Goal: Register for event/course

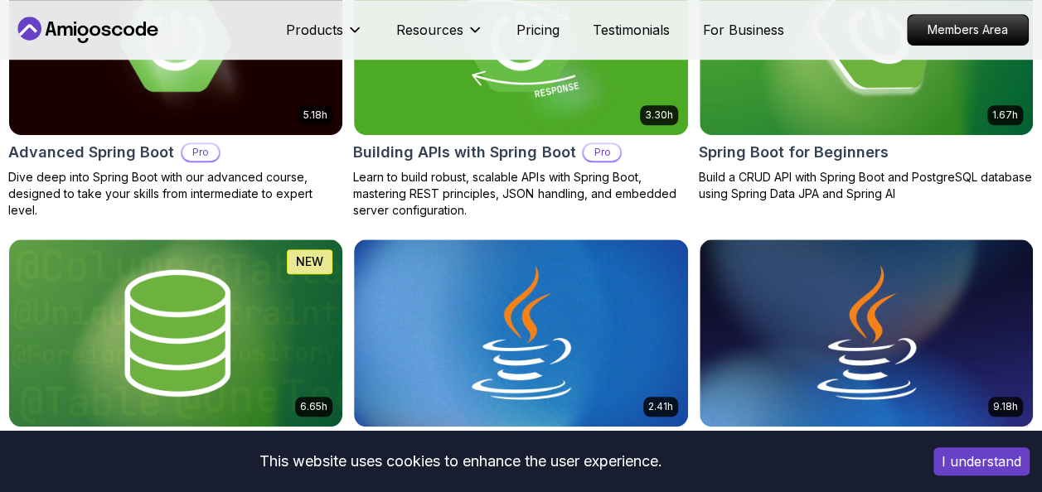
click at [968, 458] on button "I understand" at bounding box center [982, 462] width 96 height 28
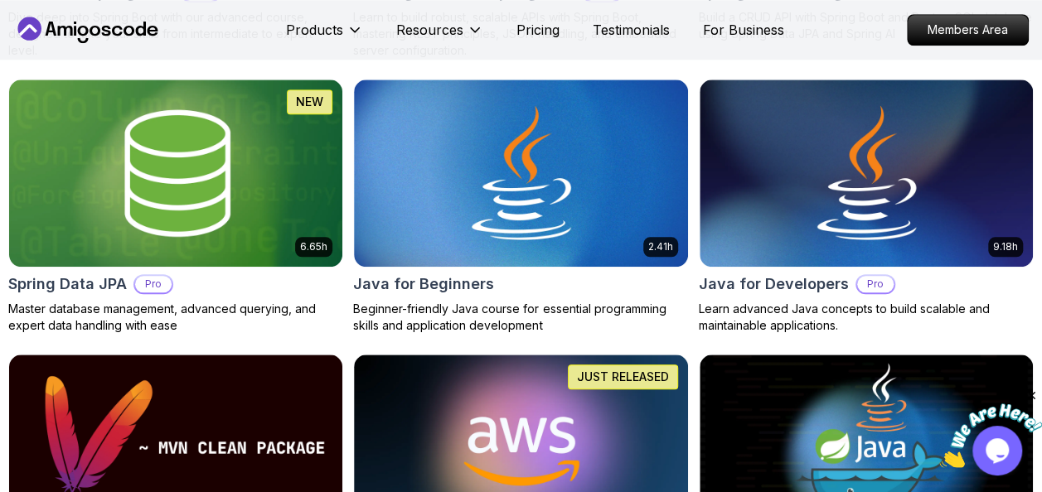
scroll to position [764, 0]
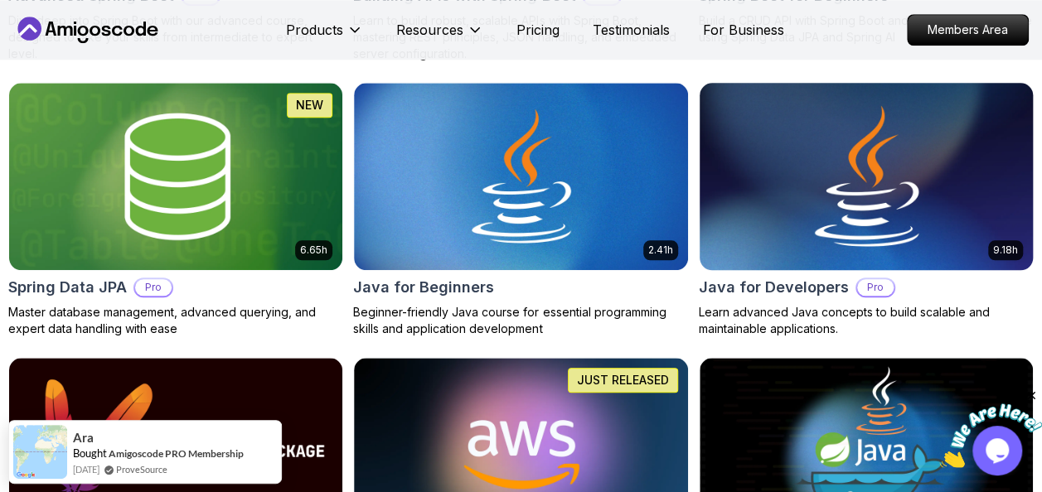
click at [828, 239] on img at bounding box center [866, 177] width 350 height 196
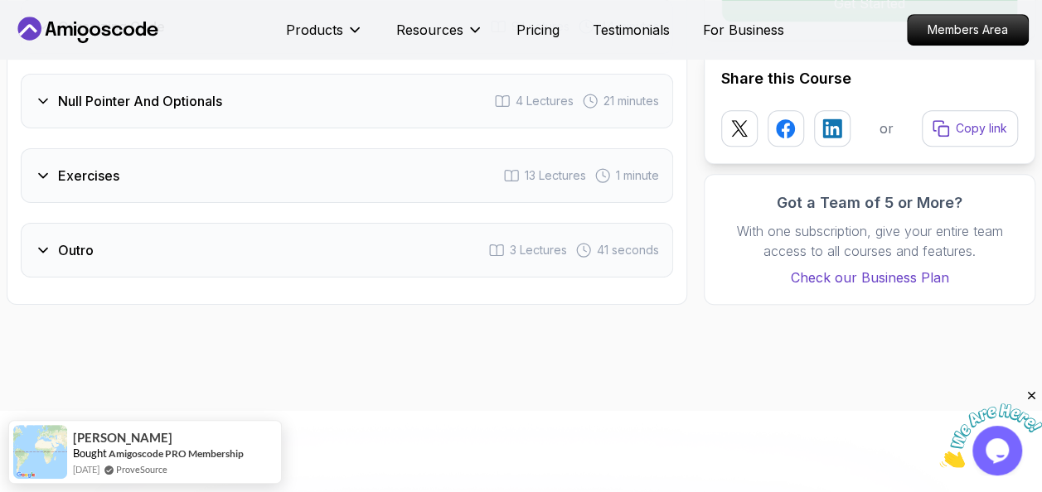
scroll to position [3344, 0]
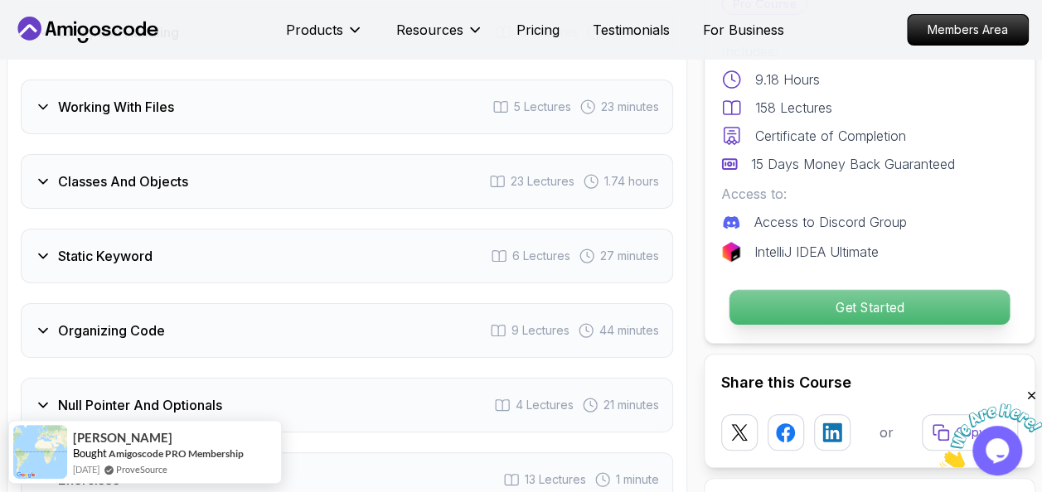
click at [805, 290] on p "Get Started" at bounding box center [870, 307] width 280 height 35
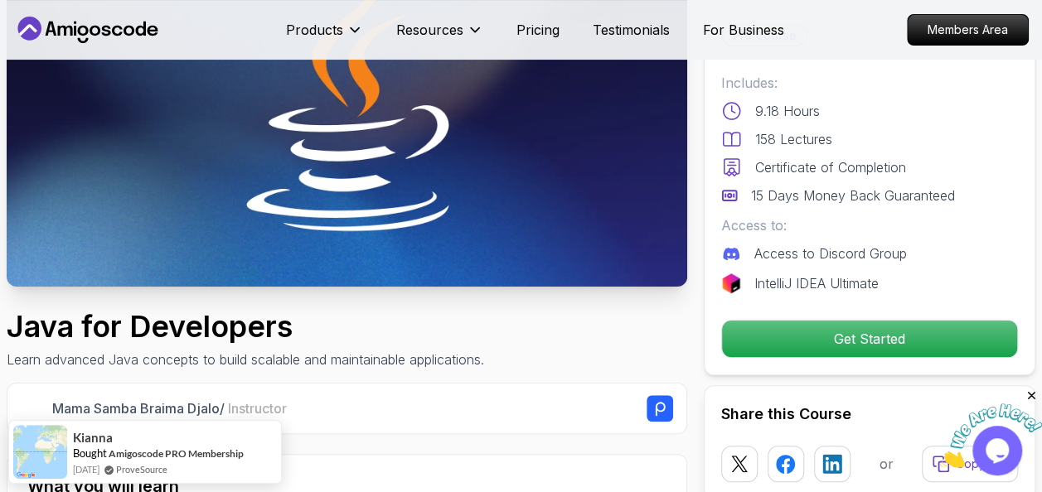
scroll to position [0, 0]
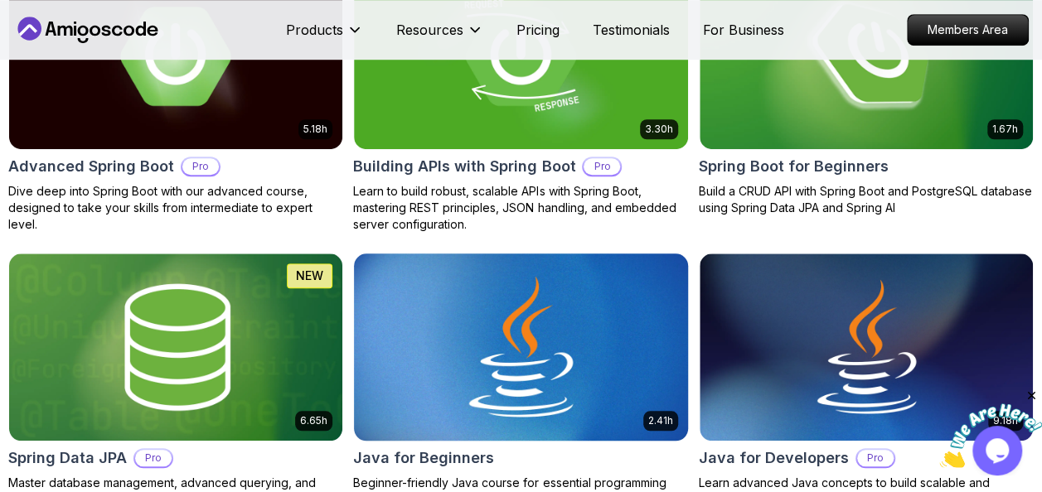
scroll to position [764, 0]
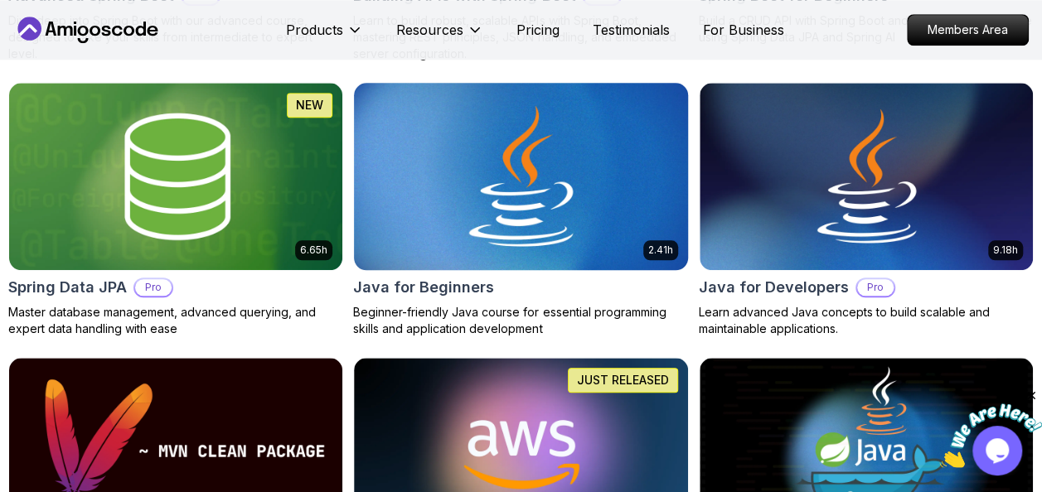
click at [463, 221] on img at bounding box center [521, 177] width 350 height 196
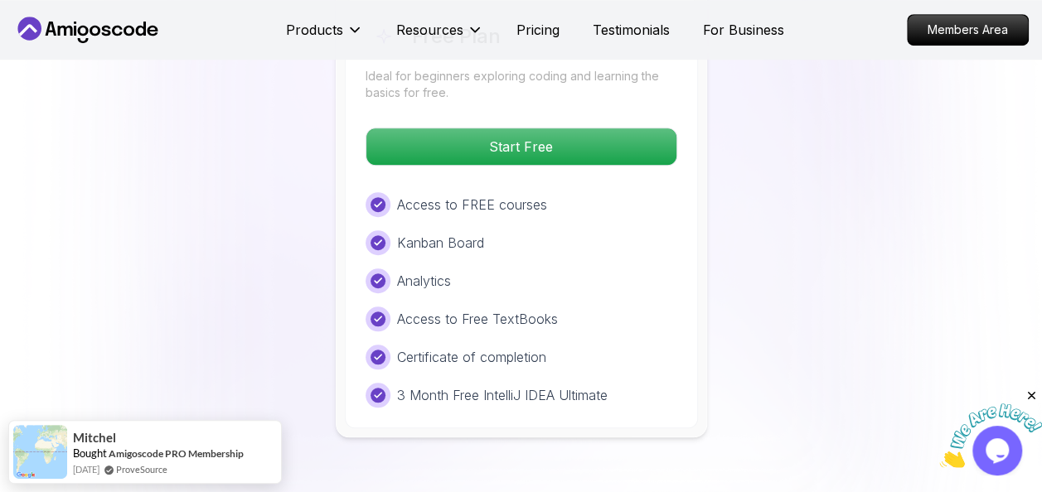
scroll to position [3344, 0]
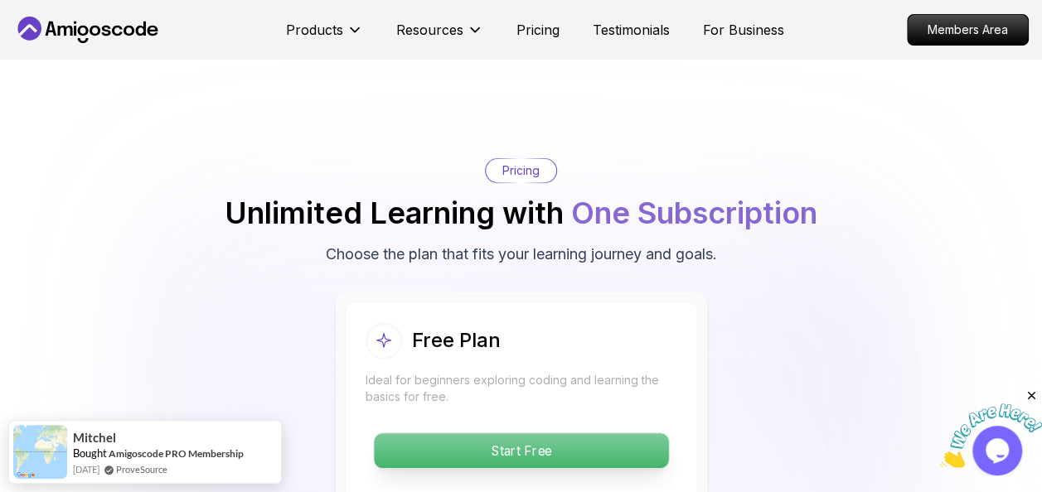
click at [597, 434] on p "Start Free" at bounding box center [521, 451] width 294 height 35
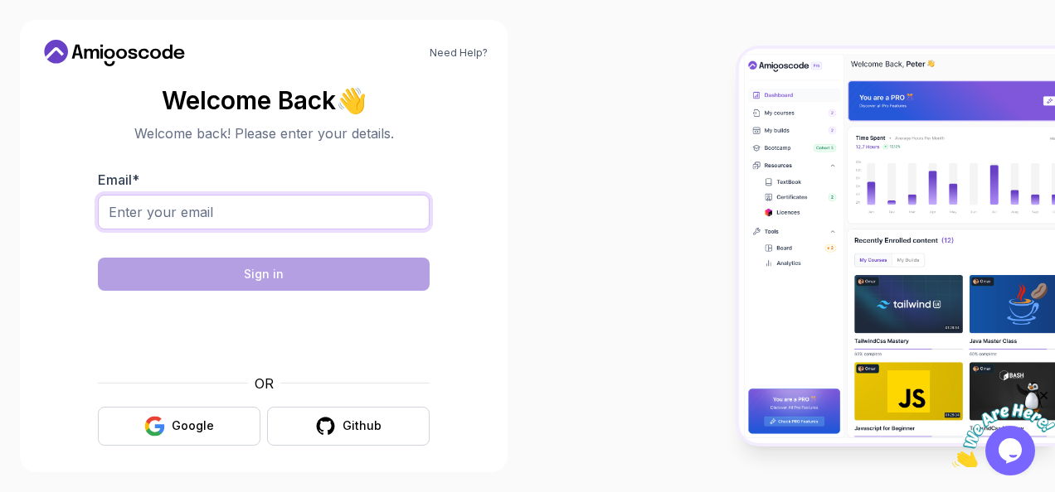
click at [242, 222] on input "Email *" at bounding box center [264, 212] width 332 height 35
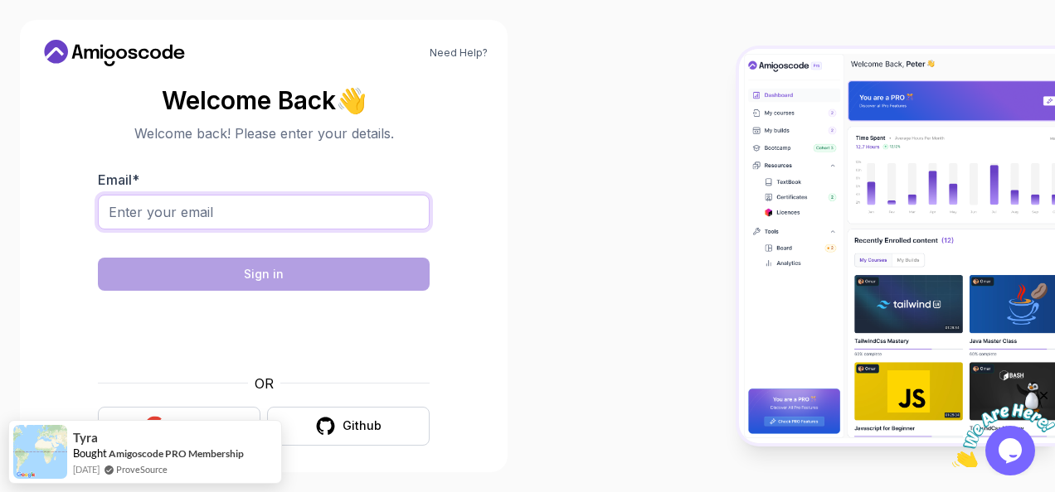
type input "[EMAIL_ADDRESS][DOMAIN_NAME]"
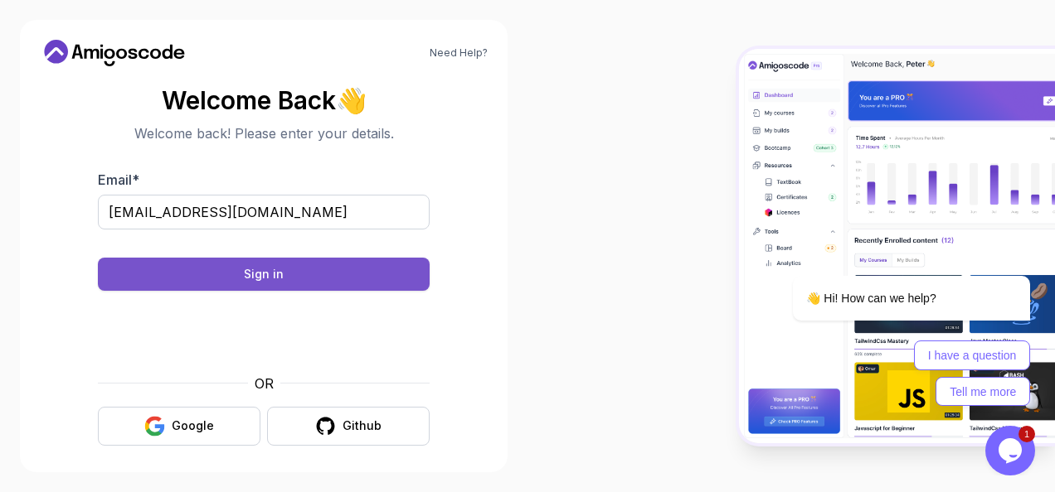
click at [314, 284] on button "Sign in" at bounding box center [264, 274] width 332 height 33
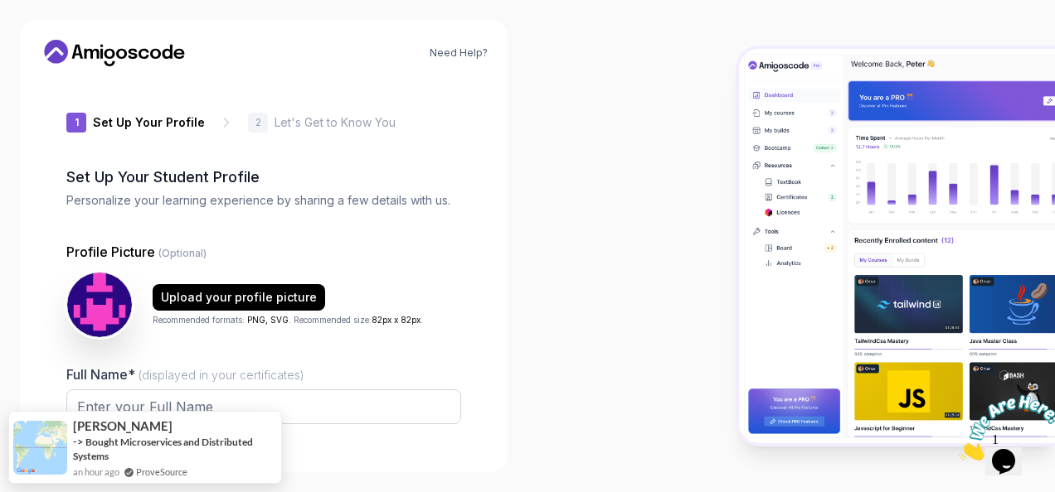
type input "brightfoxeebc7"
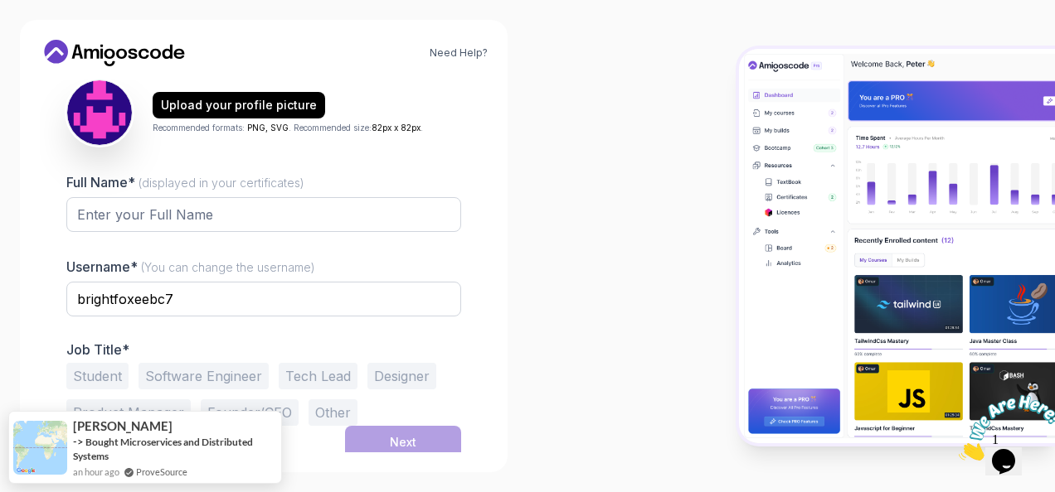
scroll to position [197, 0]
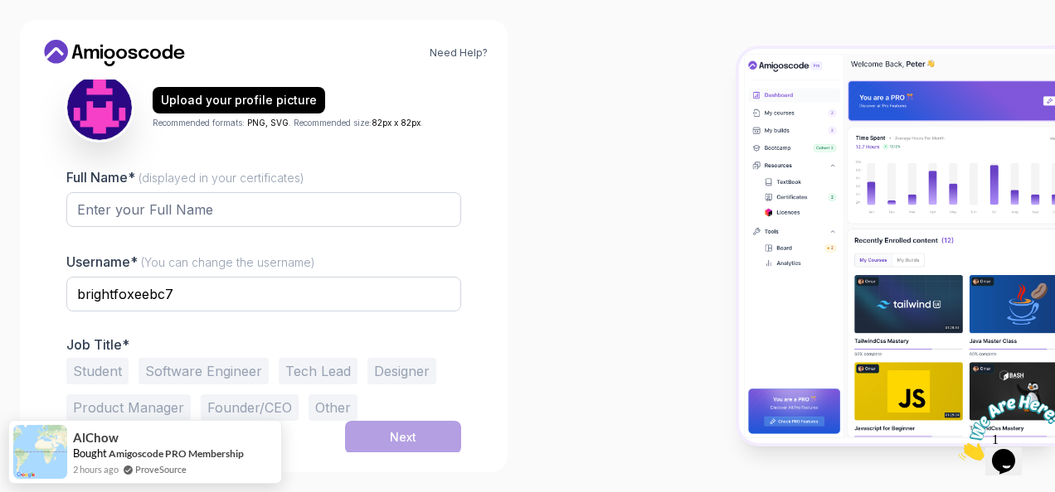
drag, startPoint x: 133, startPoint y: 189, endPoint x: 136, endPoint y: 207, distance: 18.5
click at [133, 189] on div "Full Name* (displayed in your certificates)" at bounding box center [263, 206] width 395 height 78
click at [138, 213] on input "Full Name* (displayed in your certificates)" at bounding box center [263, 209] width 395 height 35
type input "Bhukya ram"
click at [104, 363] on button "Student" at bounding box center [97, 371] width 62 height 27
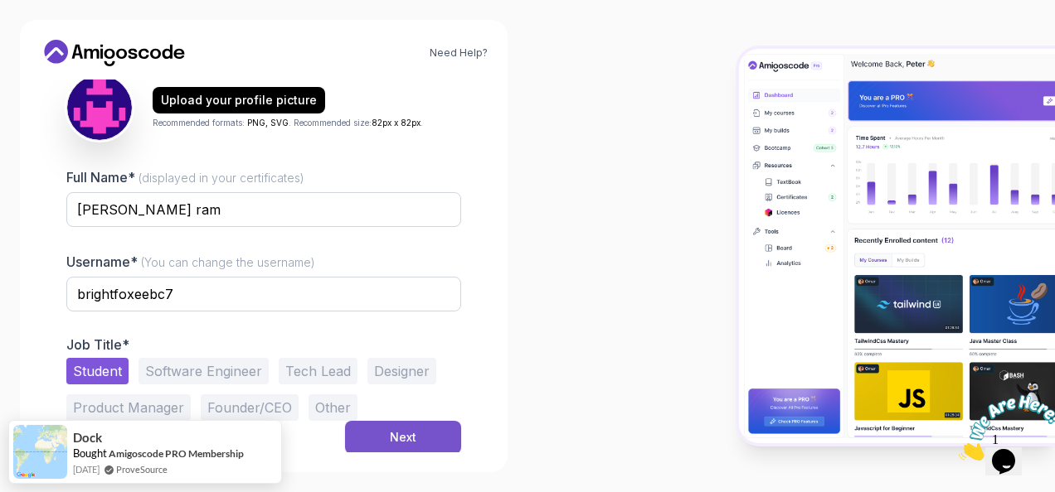
click at [380, 424] on button "Next" at bounding box center [403, 437] width 116 height 33
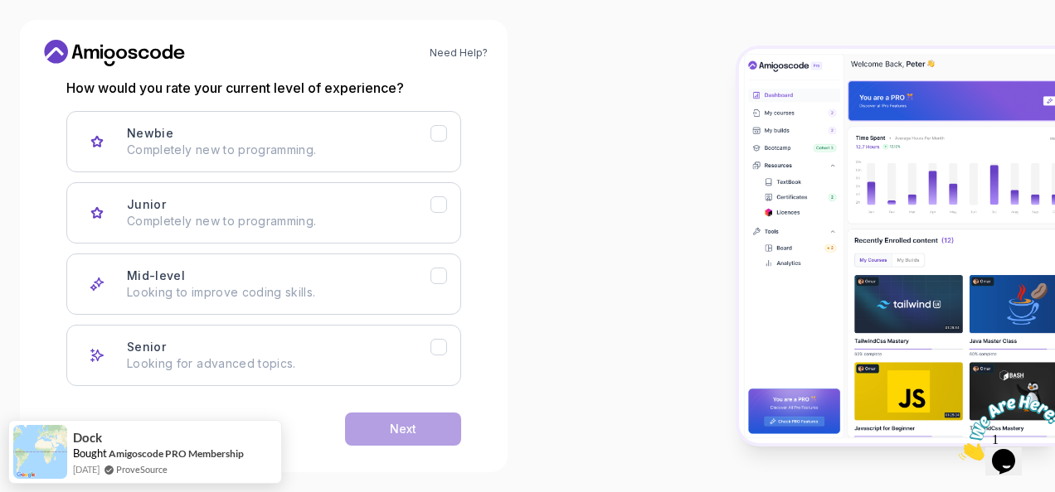
scroll to position [249, 0]
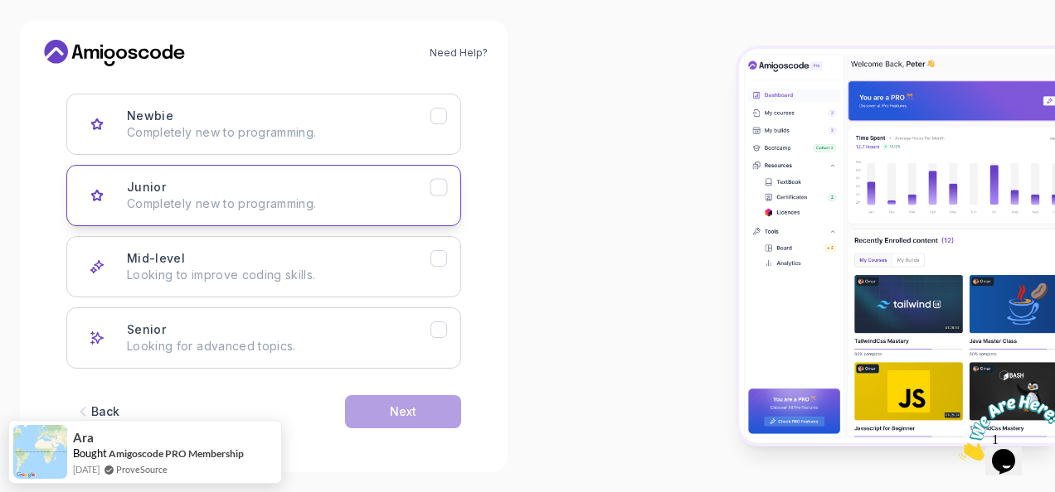
click at [364, 212] on button "Junior Completely new to programming." at bounding box center [263, 195] width 395 height 61
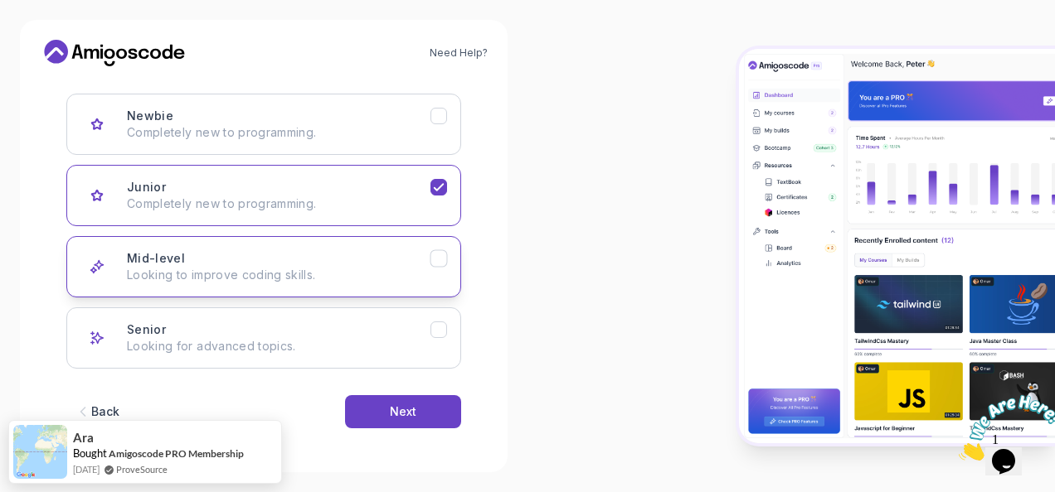
click at [373, 256] on div "Mid-level Looking to improve coding skills." at bounding box center [278, 266] width 303 height 33
click at [409, 179] on div "Junior Completely new to programming." at bounding box center [278, 195] width 303 height 33
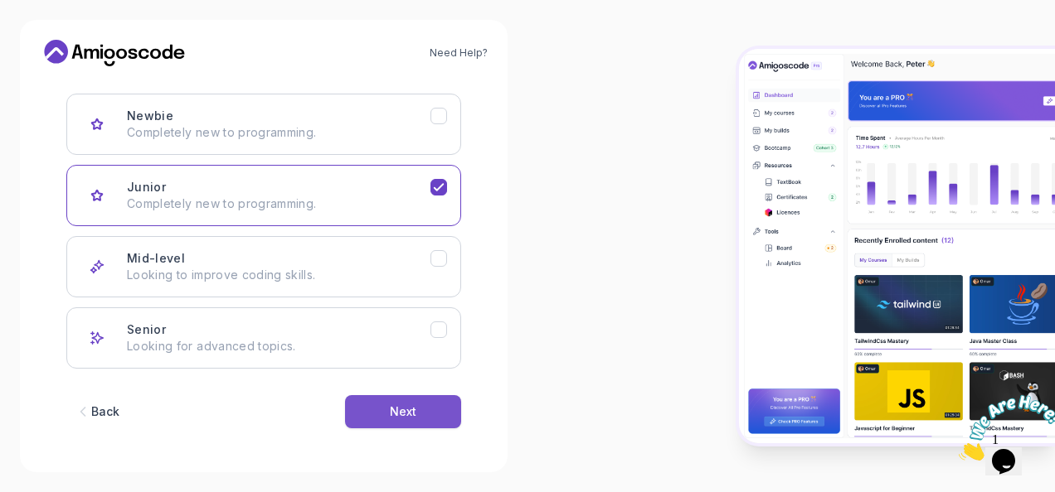
click at [390, 410] on div "Next" at bounding box center [403, 412] width 27 height 17
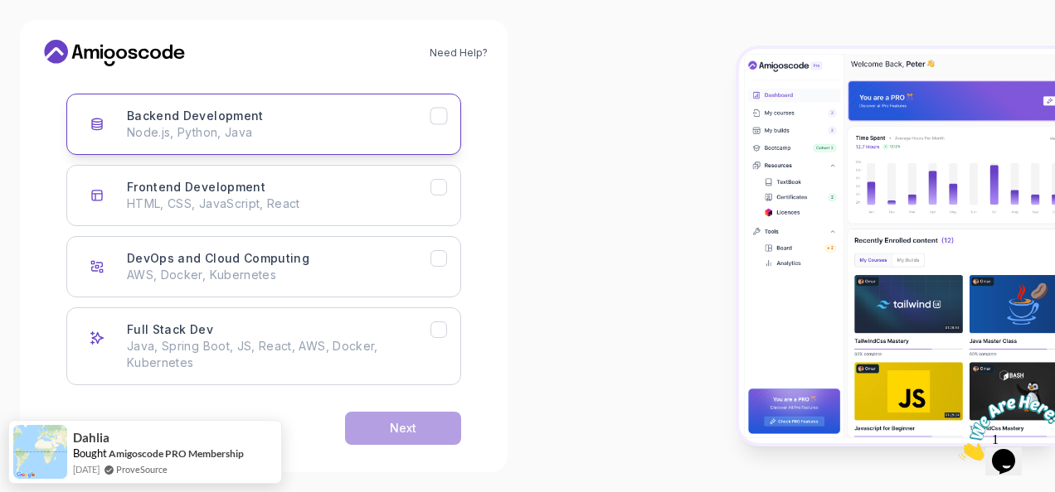
click at [438, 116] on icon "Backend Development" at bounding box center [439, 117] width 16 height 16
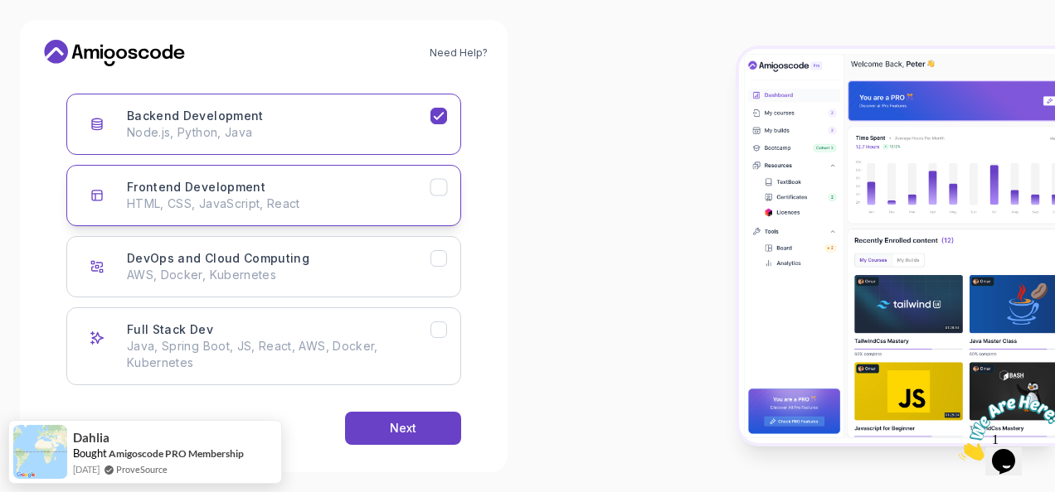
click at [423, 184] on div "Frontend Development HTML, CSS, JavaScript, React" at bounding box center [278, 195] width 303 height 33
click at [434, 335] on icon "Full Stack Dev" at bounding box center [439, 331] width 16 height 16
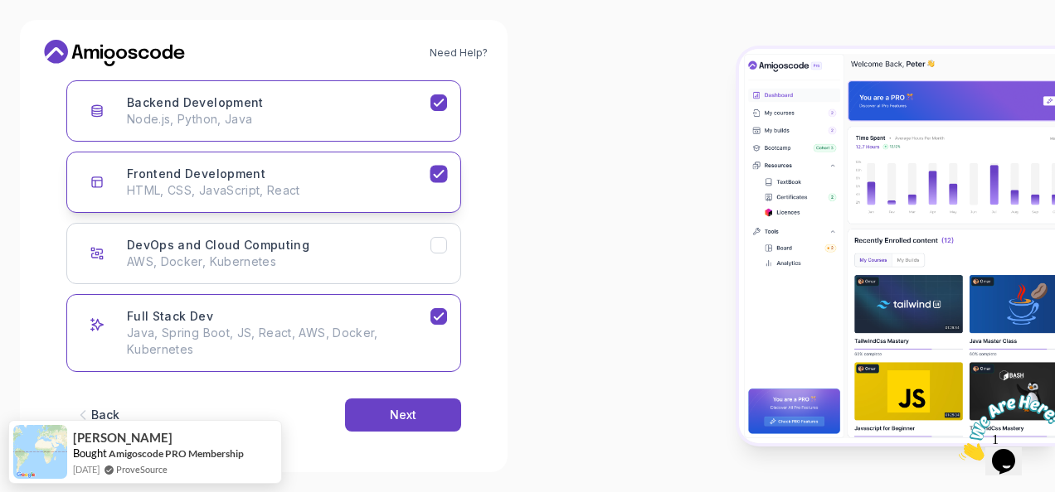
scroll to position [265, 0]
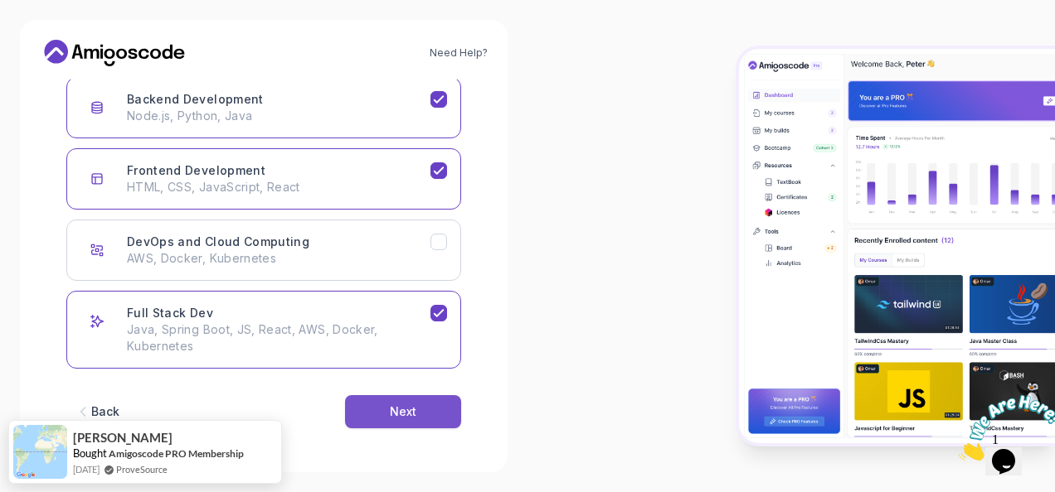
click at [410, 405] on div "Next" at bounding box center [403, 412] width 27 height 17
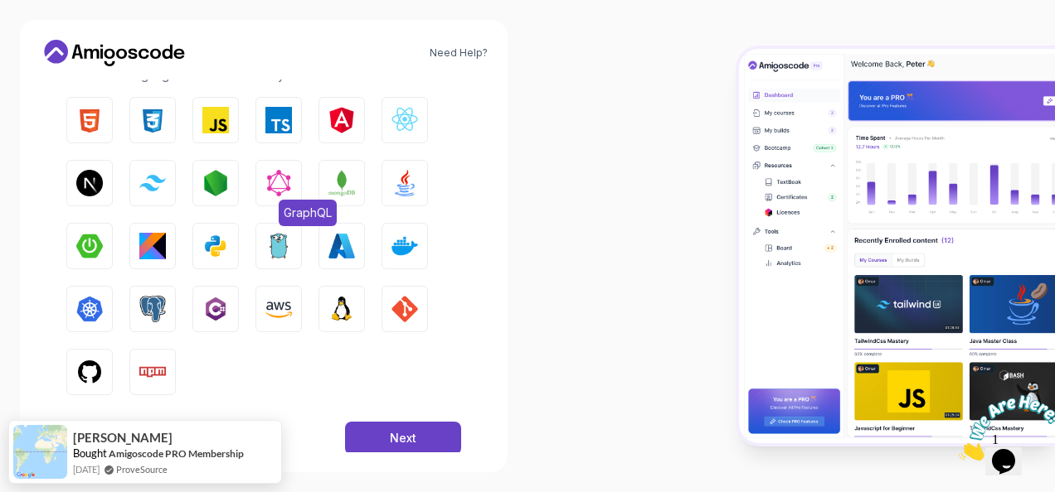
scroll to position [294, 0]
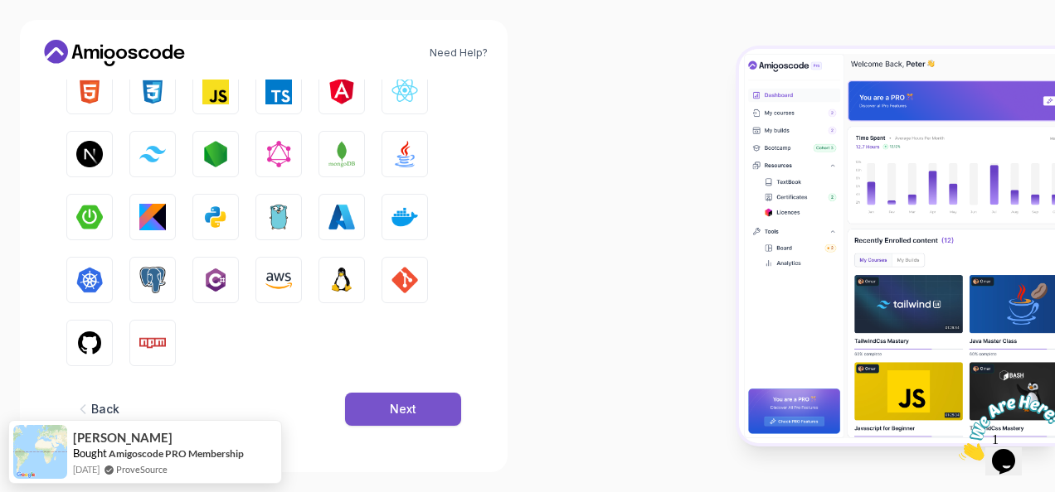
click at [388, 420] on button "Next" at bounding box center [403, 409] width 116 height 33
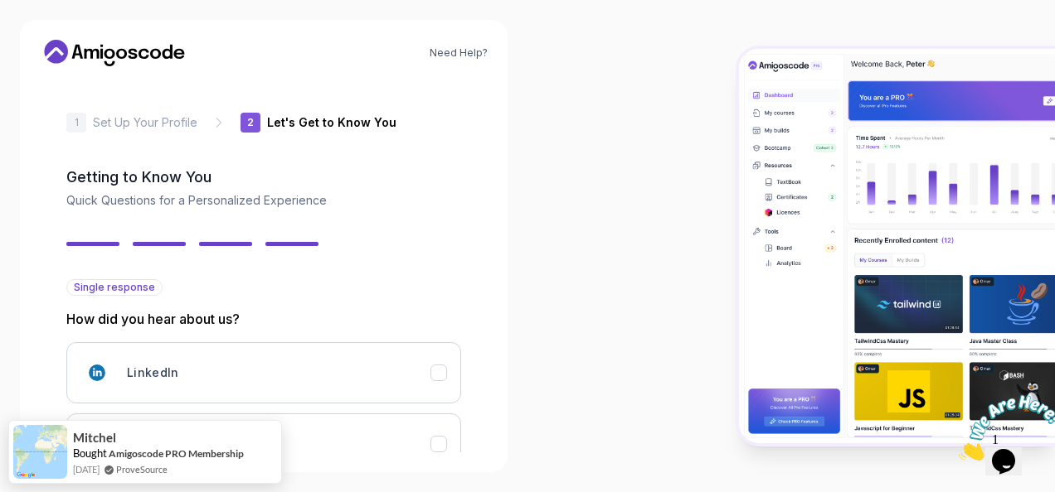
scroll to position [259, 0]
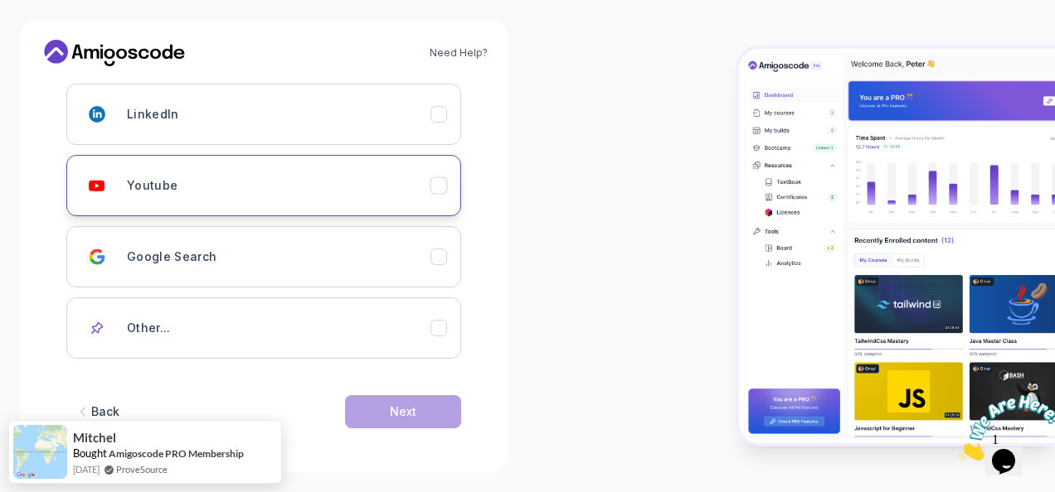
click at [223, 187] on div "Youtube" at bounding box center [278, 185] width 303 height 33
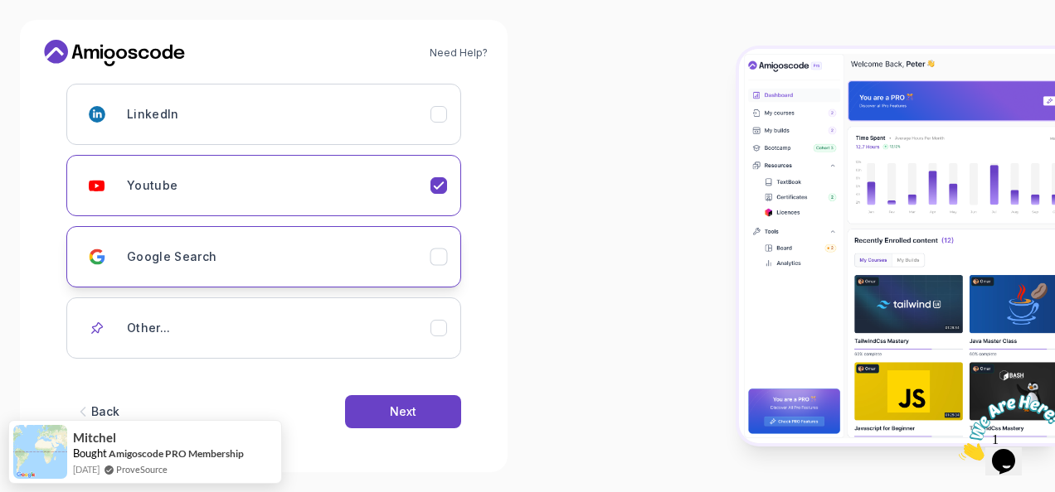
click at [374, 264] on div "Google Search" at bounding box center [278, 256] width 303 height 33
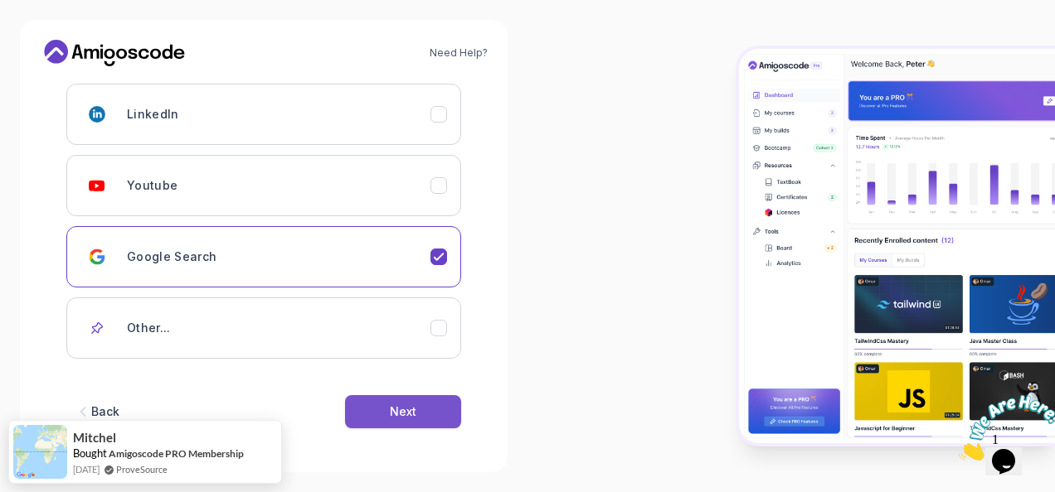
click at [417, 400] on button "Next" at bounding box center [403, 411] width 116 height 33
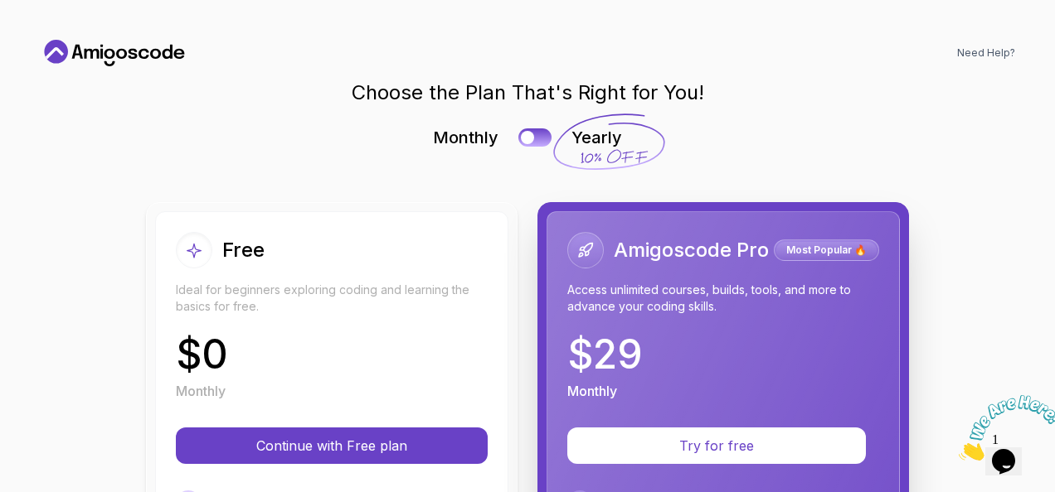
scroll to position [303, 0]
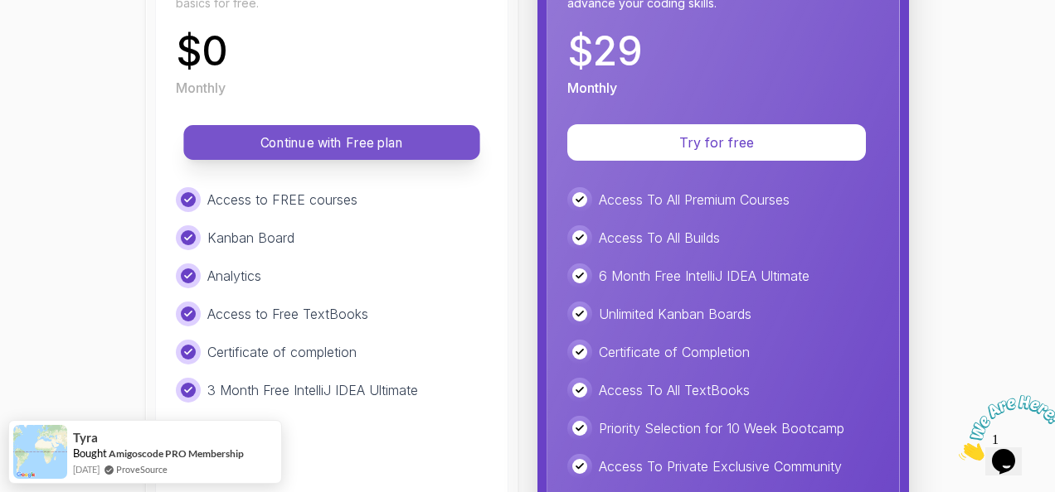
click at [379, 151] on p "Continue with Free plan" at bounding box center [331, 142] width 259 height 19
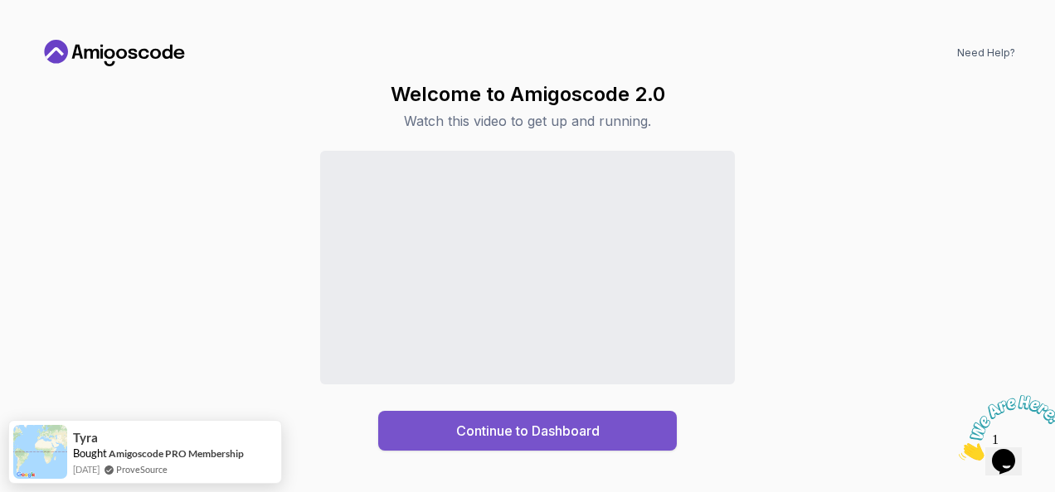
click at [625, 429] on button "Continue to Dashboard" at bounding box center [527, 431] width 298 height 40
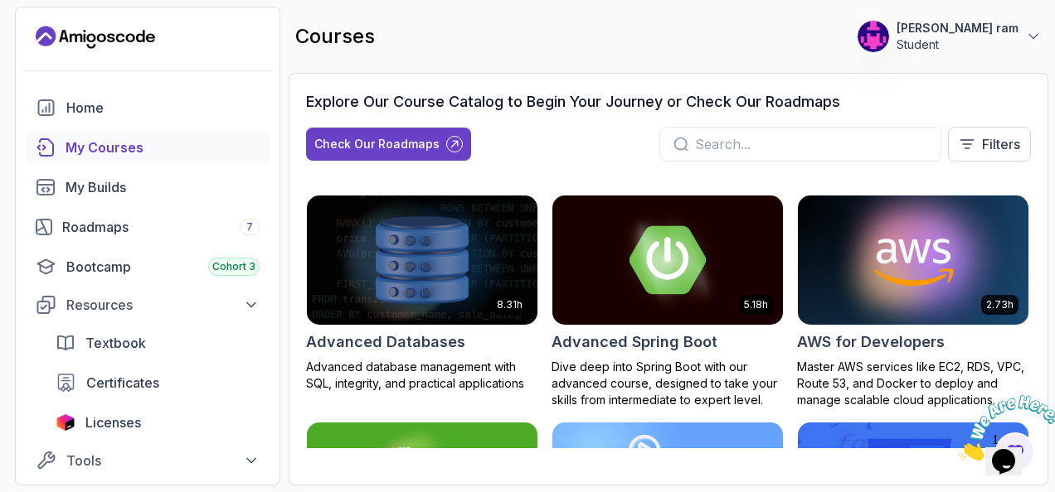
click at [182, 150] on div "My Courses" at bounding box center [162, 148] width 194 height 20
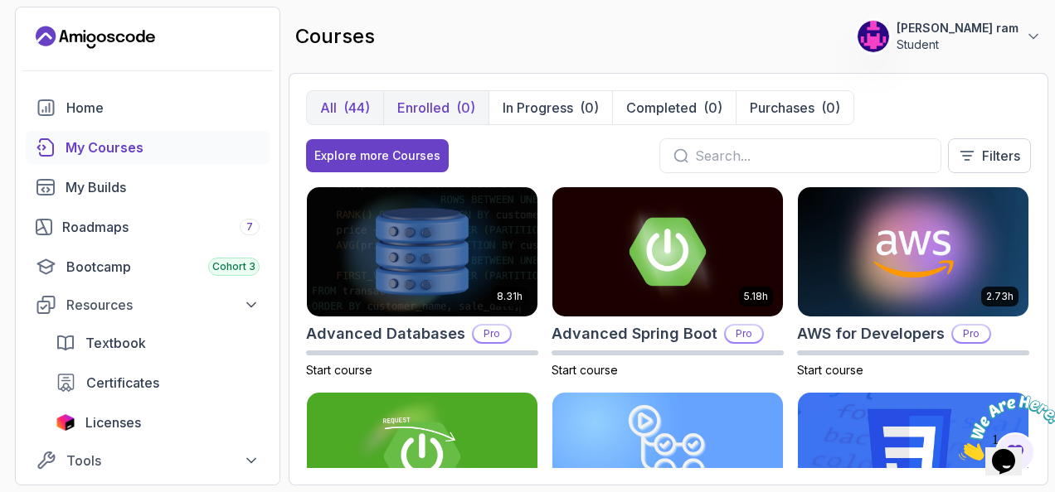
click at [440, 92] on button "Enrolled (0)" at bounding box center [435, 107] width 105 height 33
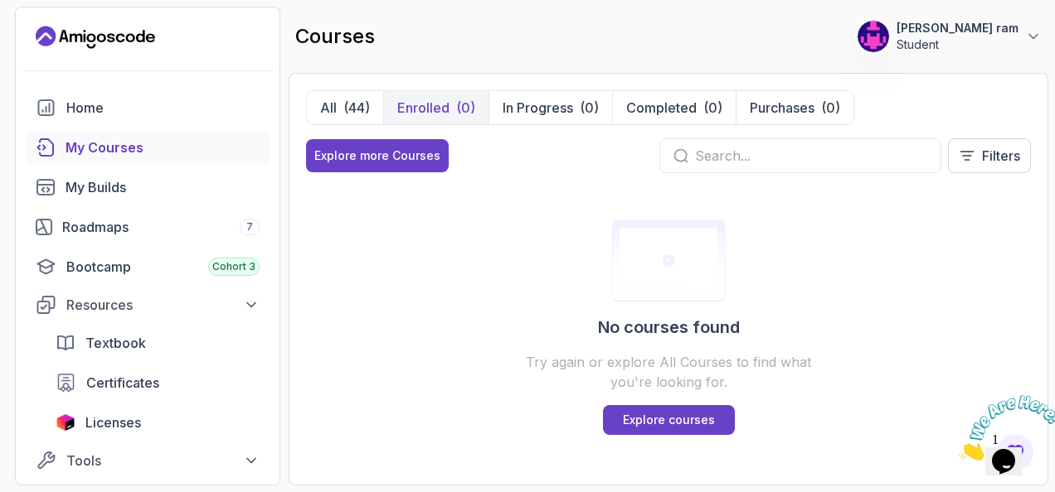
click at [111, 142] on div "My Courses" at bounding box center [162, 148] width 194 height 20
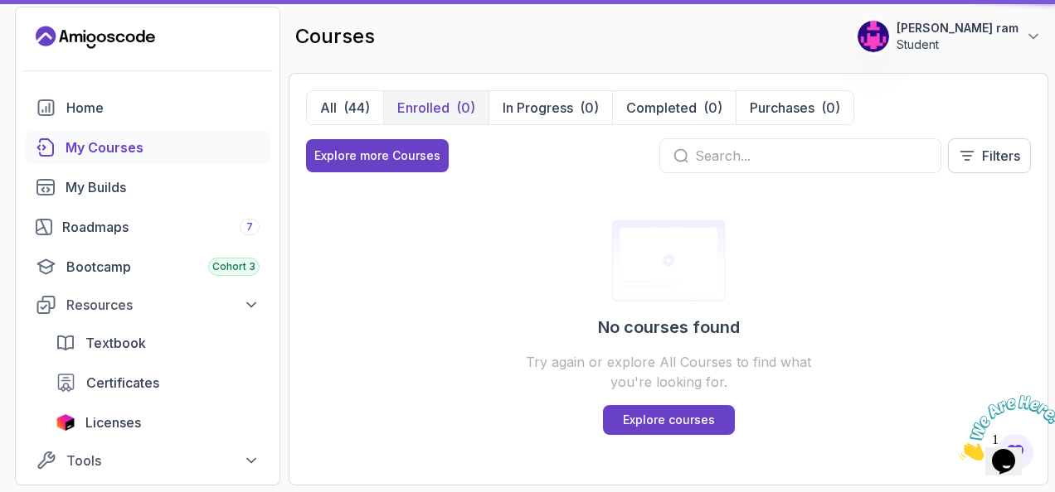
click at [112, 141] on div "My Courses" at bounding box center [162, 148] width 194 height 20
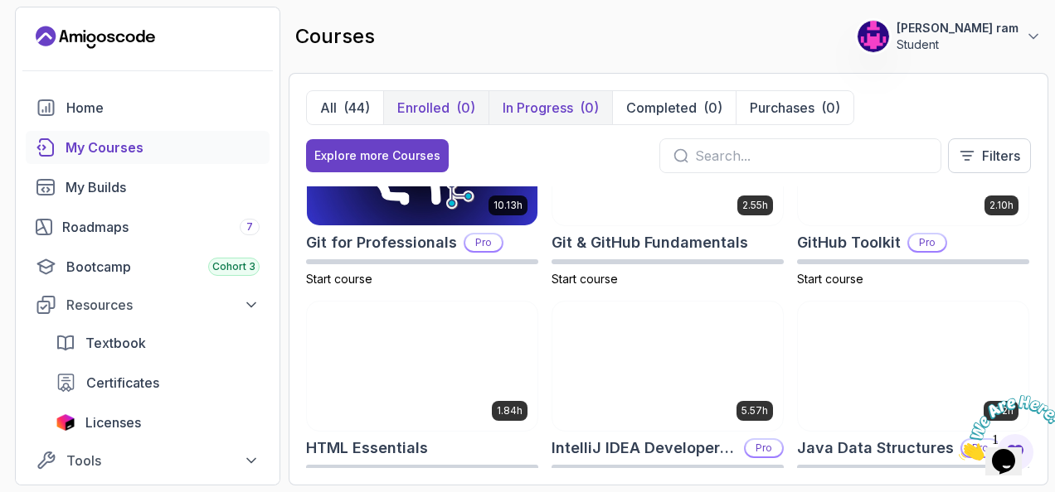
scroll to position [707, 0]
